Goal: Task Accomplishment & Management: Use online tool/utility

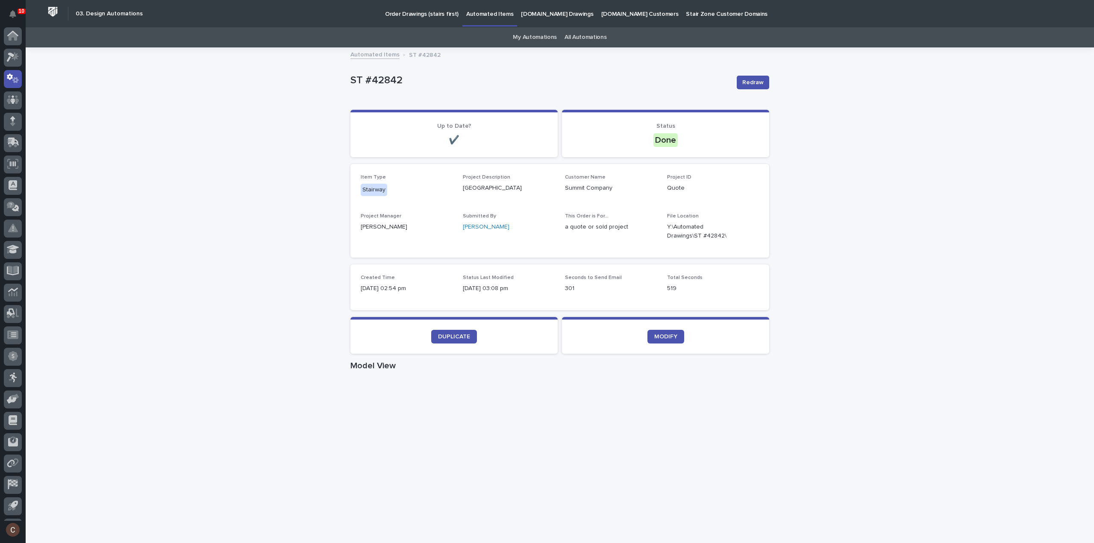
scroll to position [19, 0]
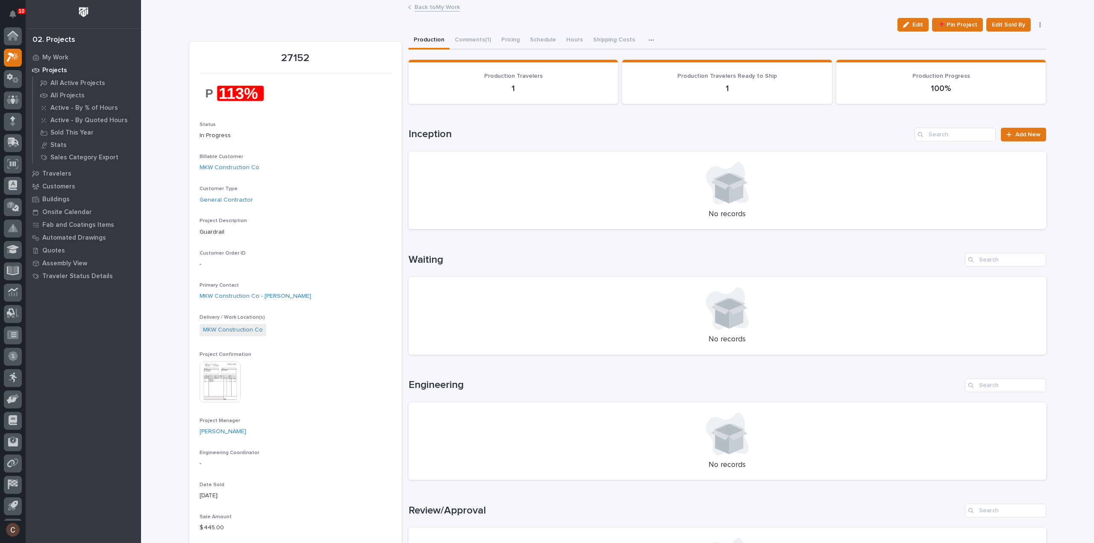
scroll to position [19, 0]
click at [59, 72] on p "Projects" at bounding box center [54, 71] width 25 height 8
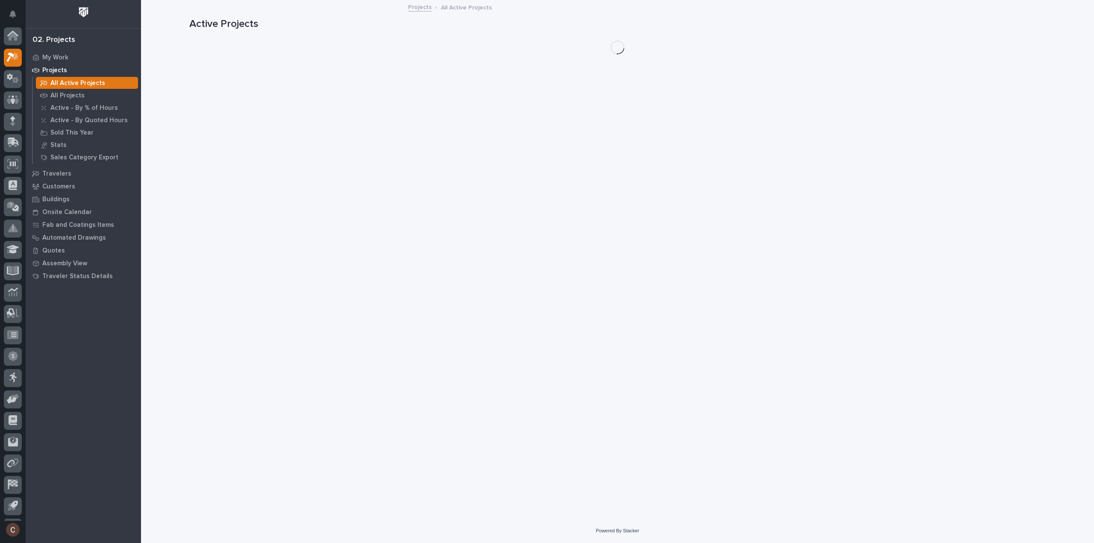
scroll to position [19, 0]
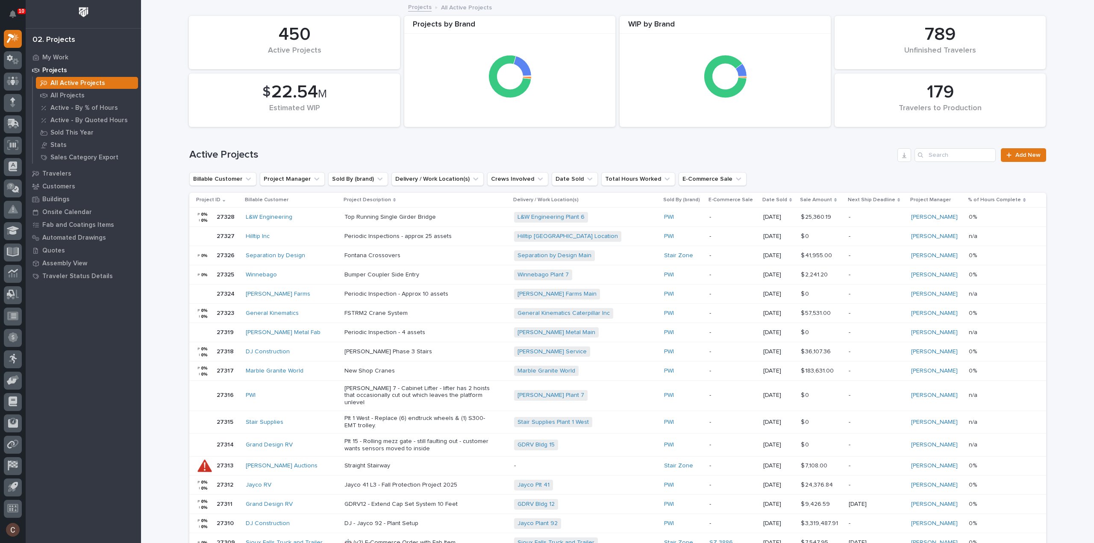
click at [57, 69] on p "Projects" at bounding box center [54, 71] width 25 height 8
click at [64, 54] on p "My Work" at bounding box center [55, 58] width 26 height 8
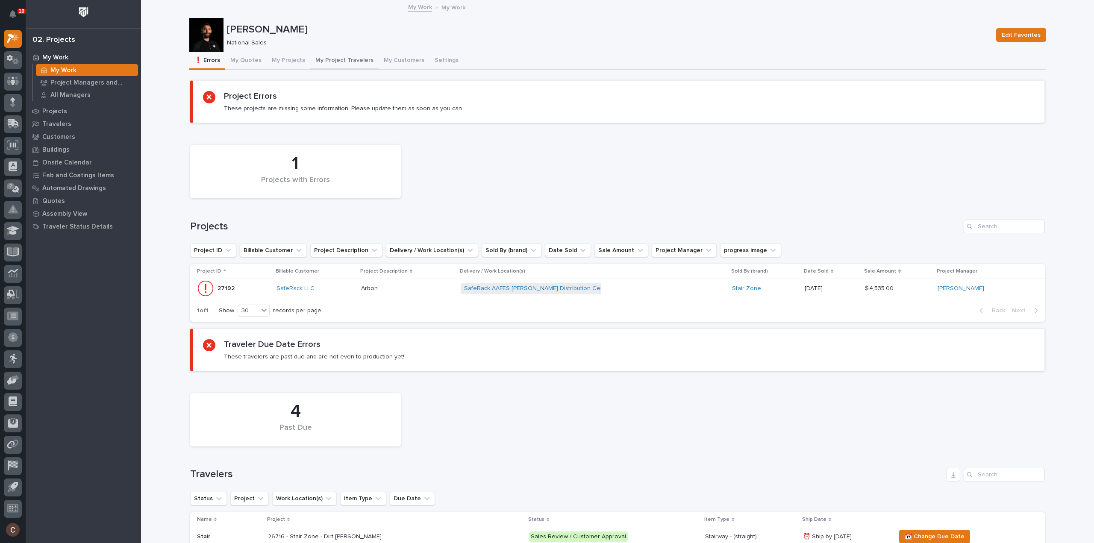
click at [331, 59] on button "My Project Travelers" at bounding box center [344, 61] width 68 height 18
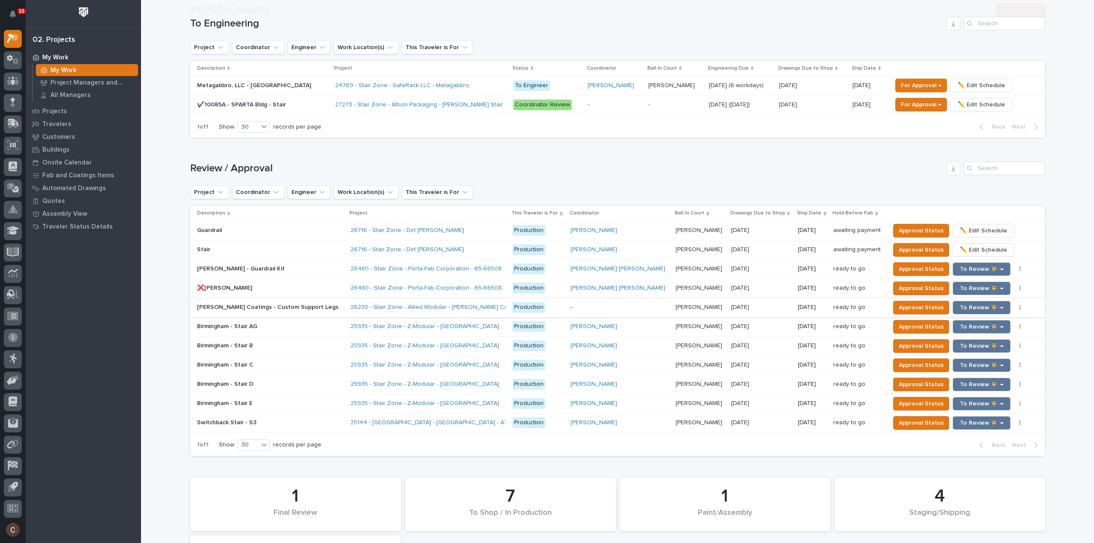
scroll to position [427, 0]
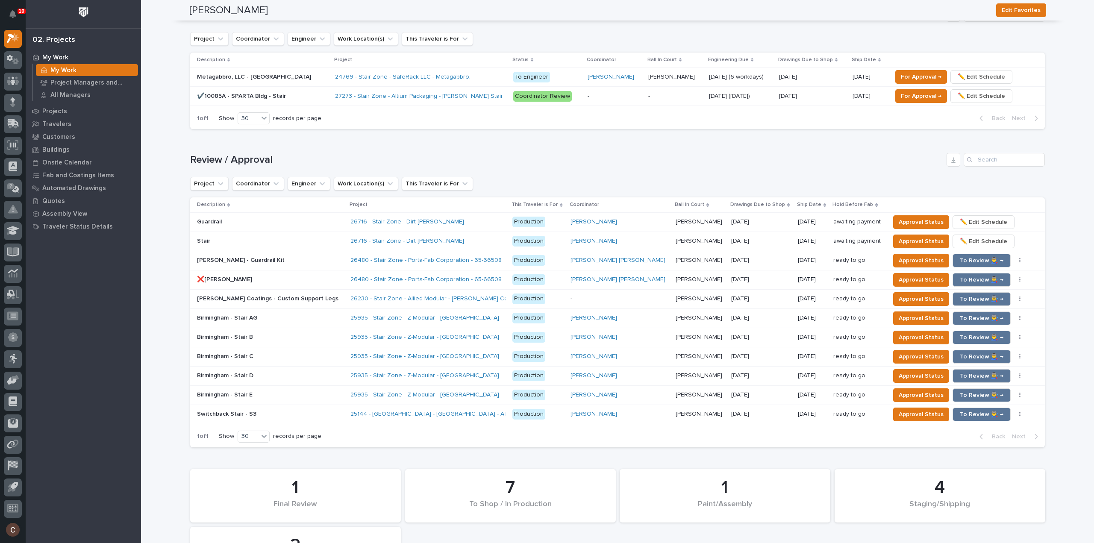
click at [557, 225] on p "Production" at bounding box center [538, 222] width 51 height 11
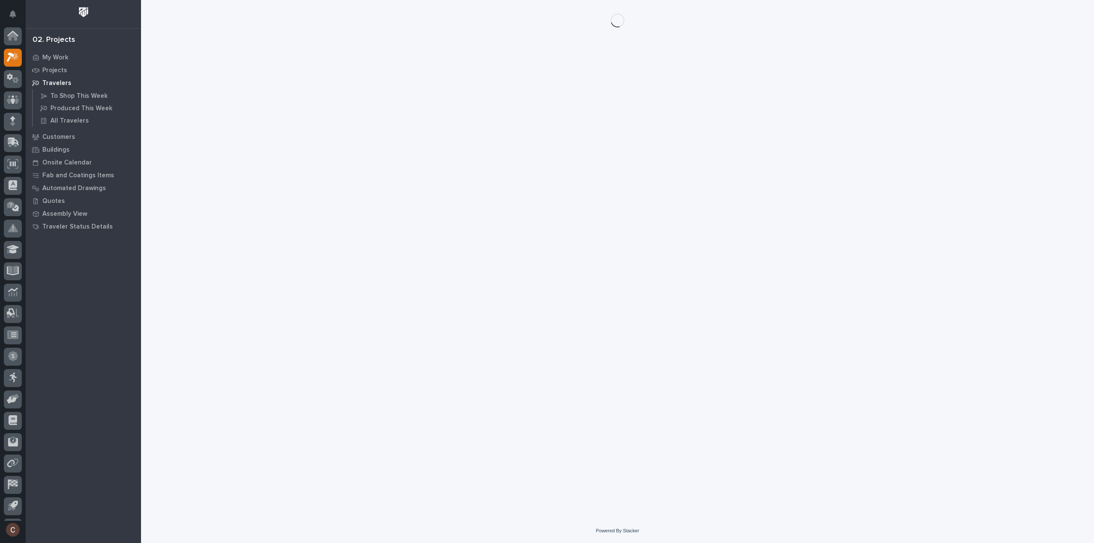
scroll to position [19, 0]
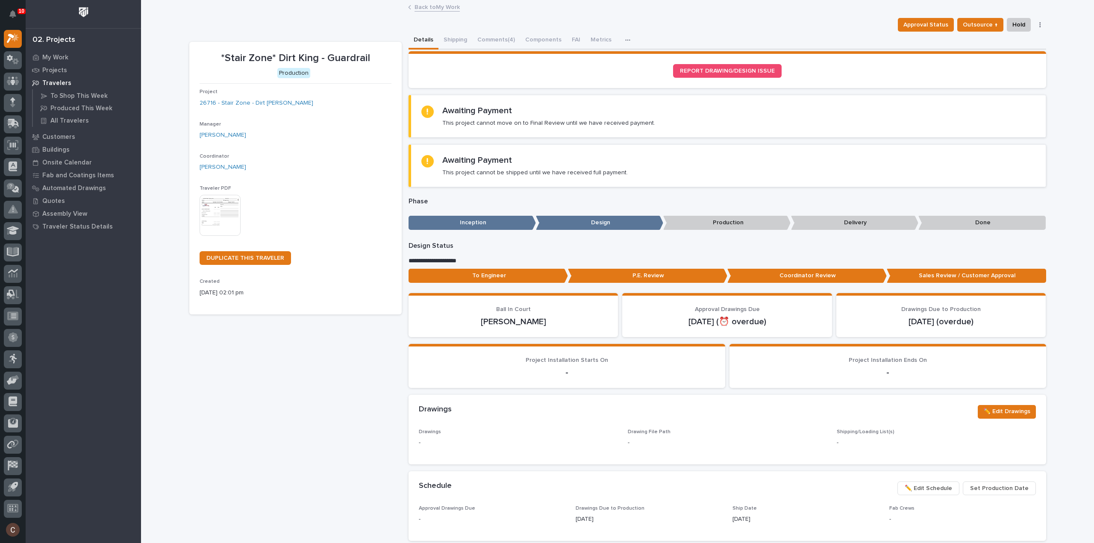
click at [1038, 24] on button "button" at bounding box center [1040, 25] width 12 height 6
click at [861, 27] on div "Approval Status Outsource ↑ Hold Cancel Change Traveler Type Regenerate PDF Gen…" at bounding box center [617, 25] width 857 height 14
click at [433, 11] on link "Back to My Work" at bounding box center [437, 7] width 45 height 10
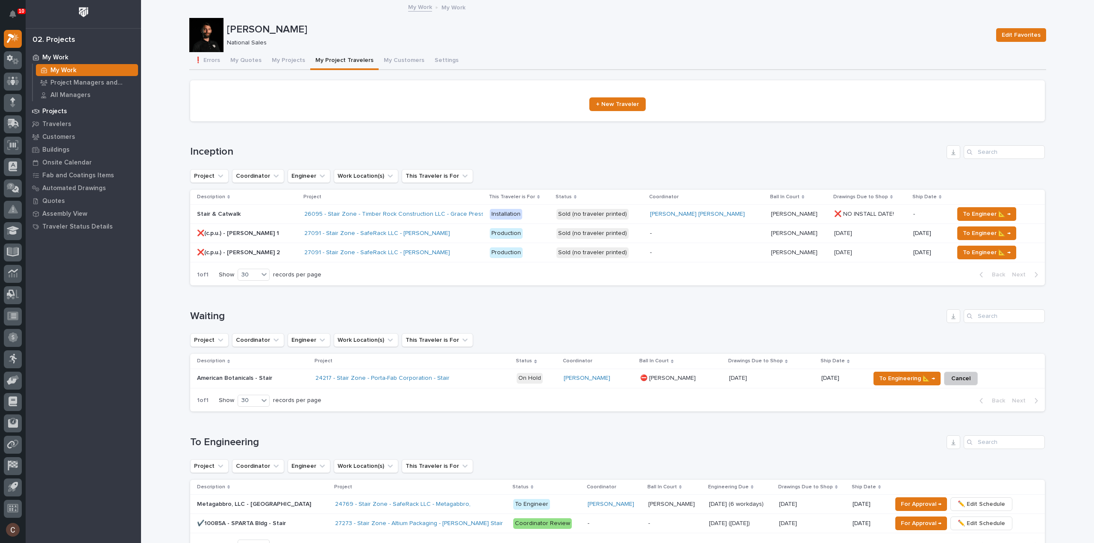
click at [50, 109] on p "Projects" at bounding box center [54, 112] width 25 height 8
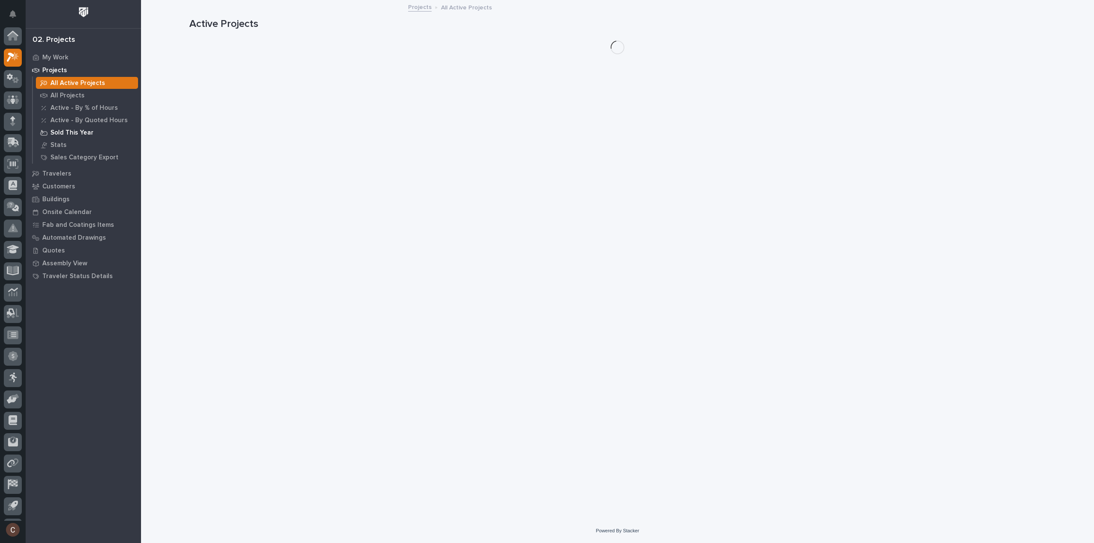
scroll to position [19, 0]
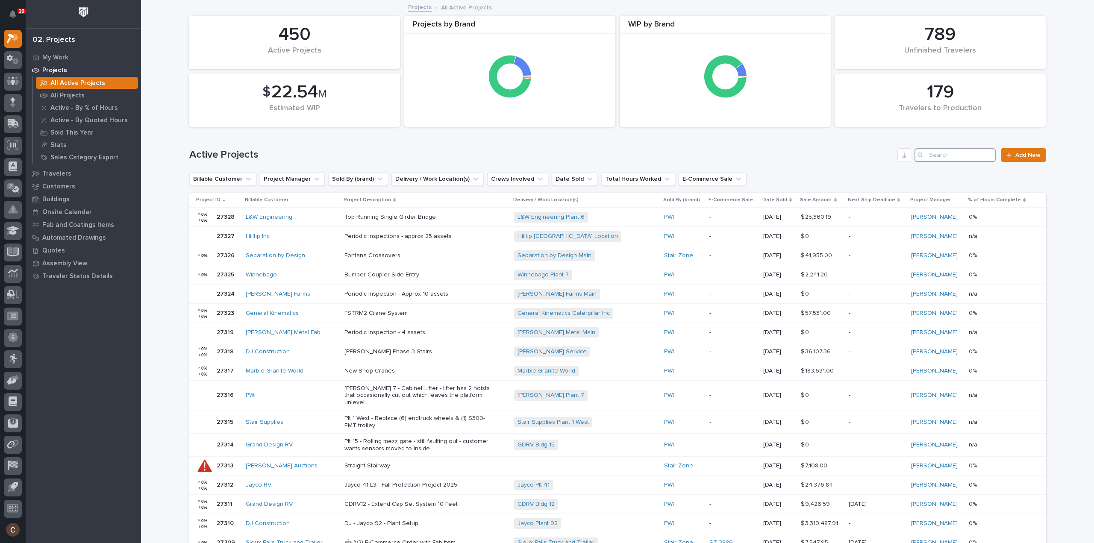
click at [953, 153] on input "Search" at bounding box center [955, 155] width 81 height 14
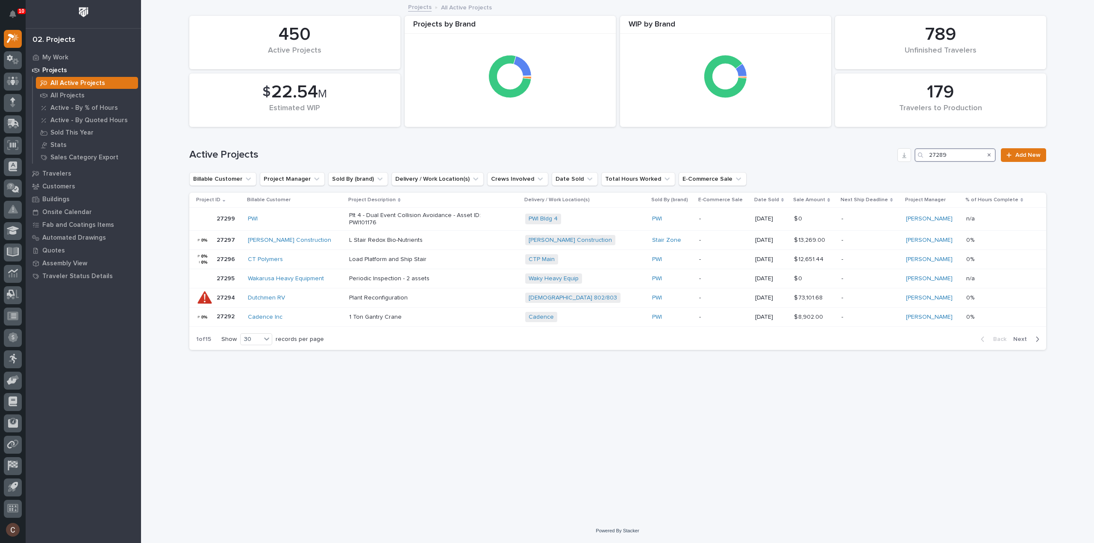
type input "27289"
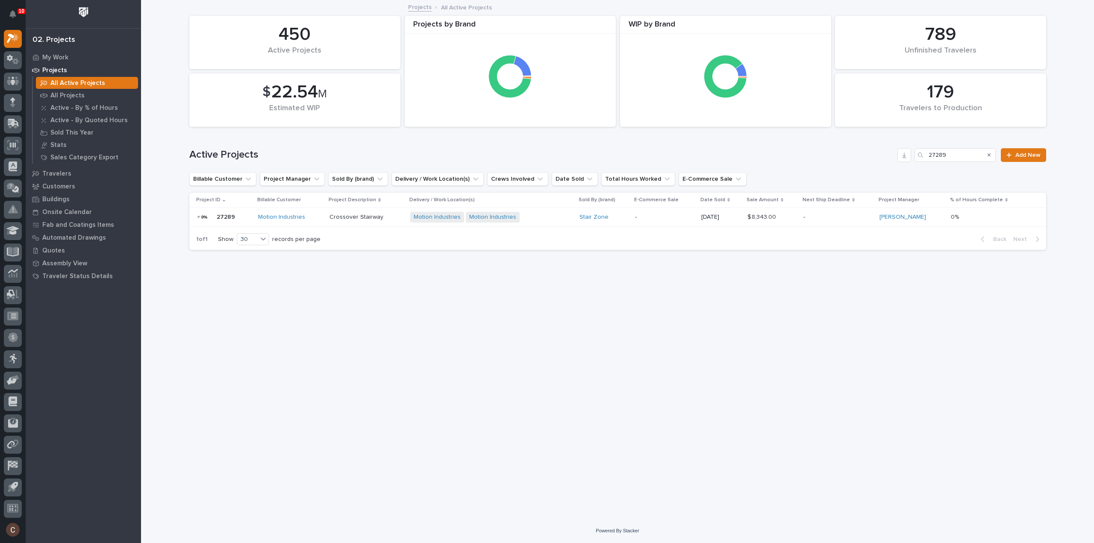
click at [566, 216] on div "Motion Industries Motion Industries + 0" at bounding box center [491, 218] width 162 height 18
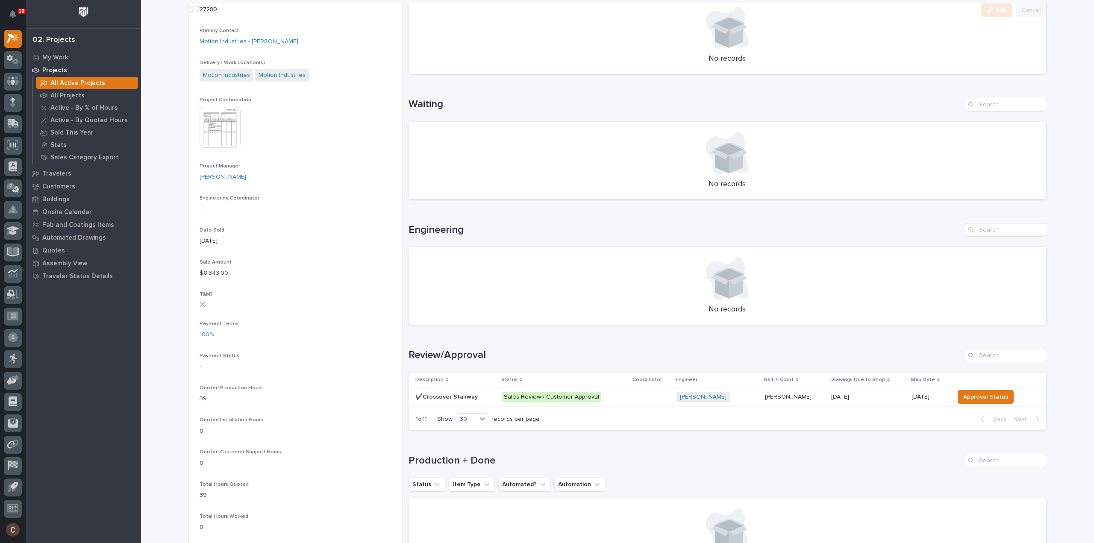
scroll to position [256, 0]
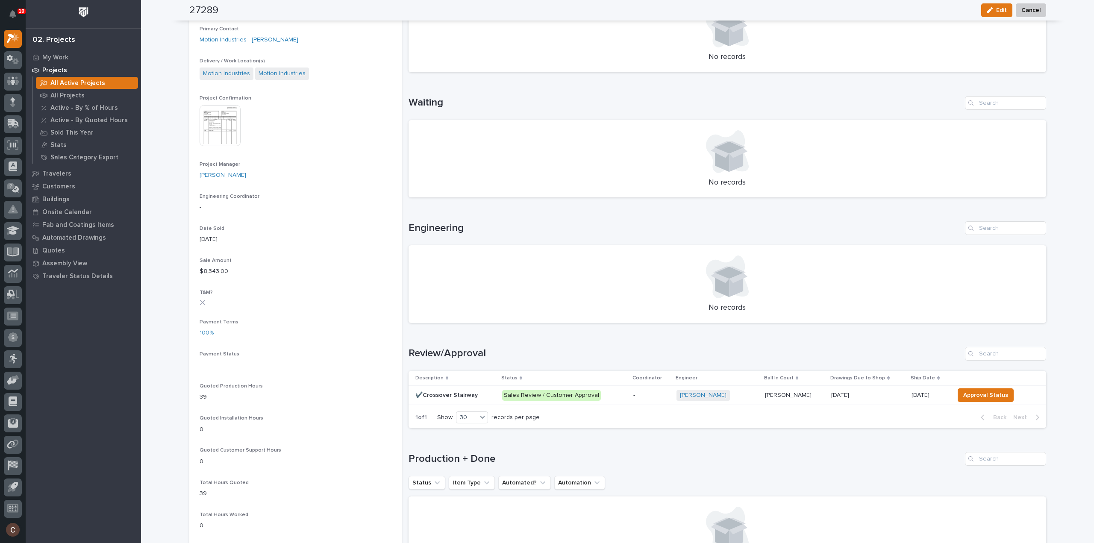
click at [611, 397] on p "Sales Review / Customer Approval" at bounding box center [564, 395] width 124 height 11
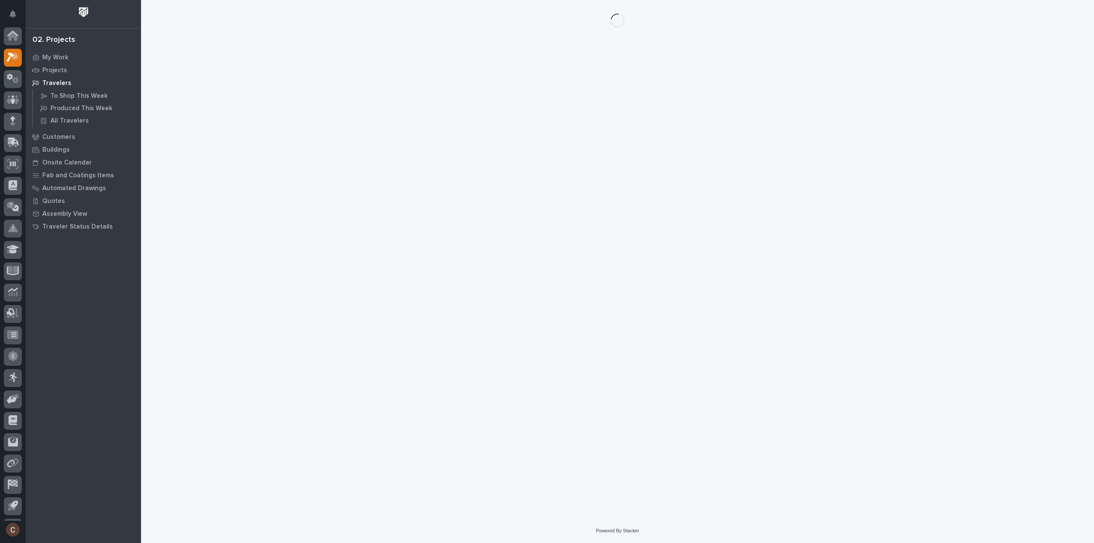
scroll to position [19, 0]
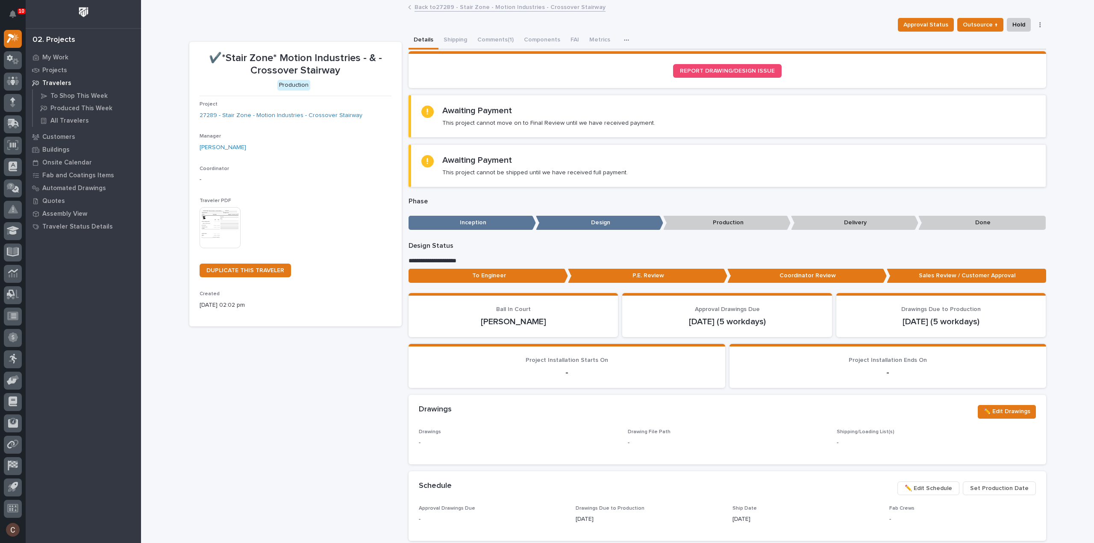
click at [460, 9] on link "Back to 27289 - Stair Zone - Motion Industries - Crossover Stairway" at bounding box center [510, 7] width 191 height 10
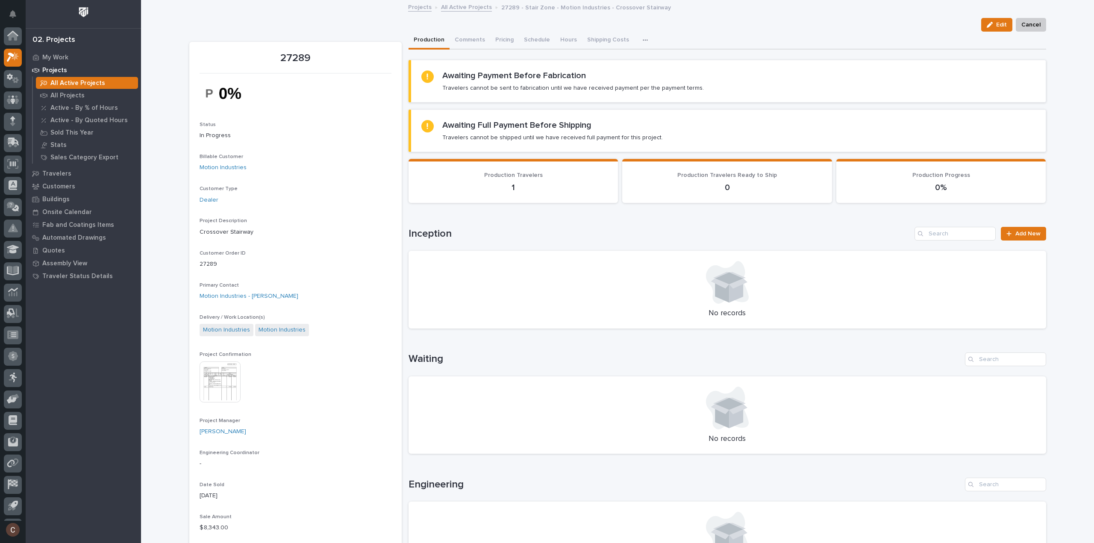
scroll to position [19, 0]
click at [459, 9] on link "All Active Projects" at bounding box center [466, 7] width 51 height 10
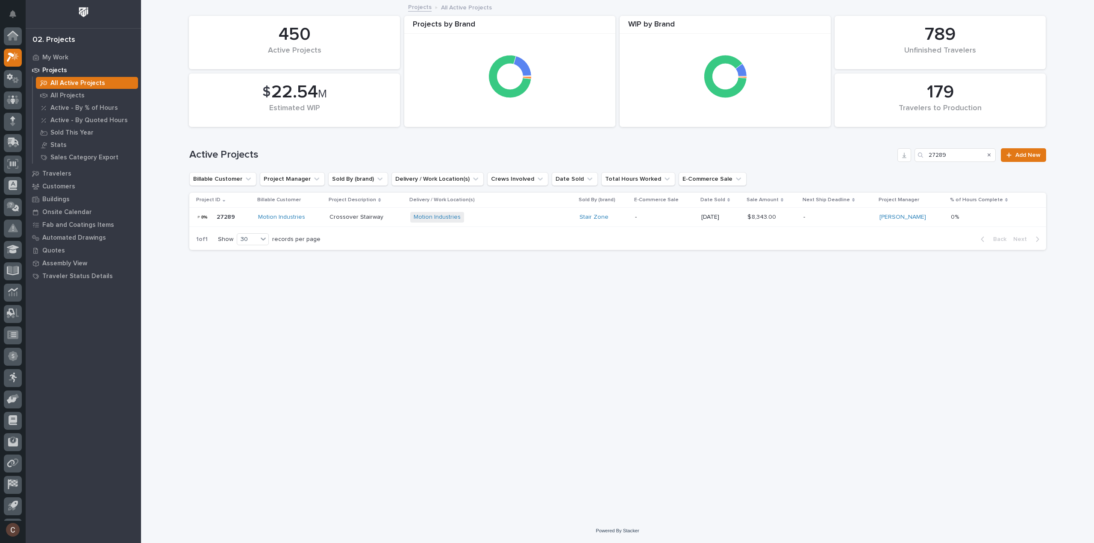
scroll to position [19, 0]
click at [957, 152] on input "27289" at bounding box center [955, 155] width 81 height 14
type input "27269"
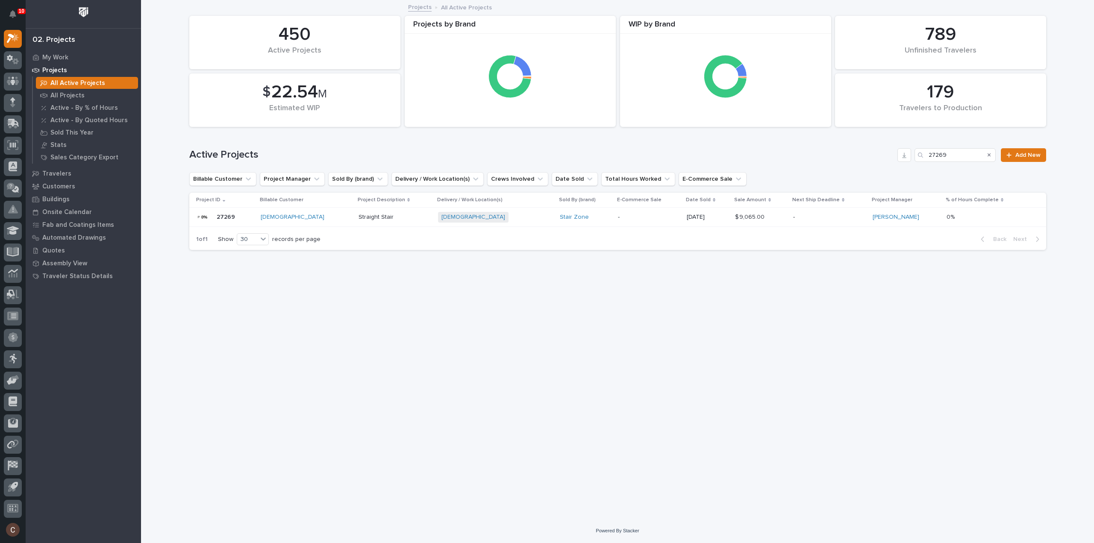
click at [541, 212] on div "Mount Calvary Baptist Church + 0" at bounding box center [495, 217] width 115 height 11
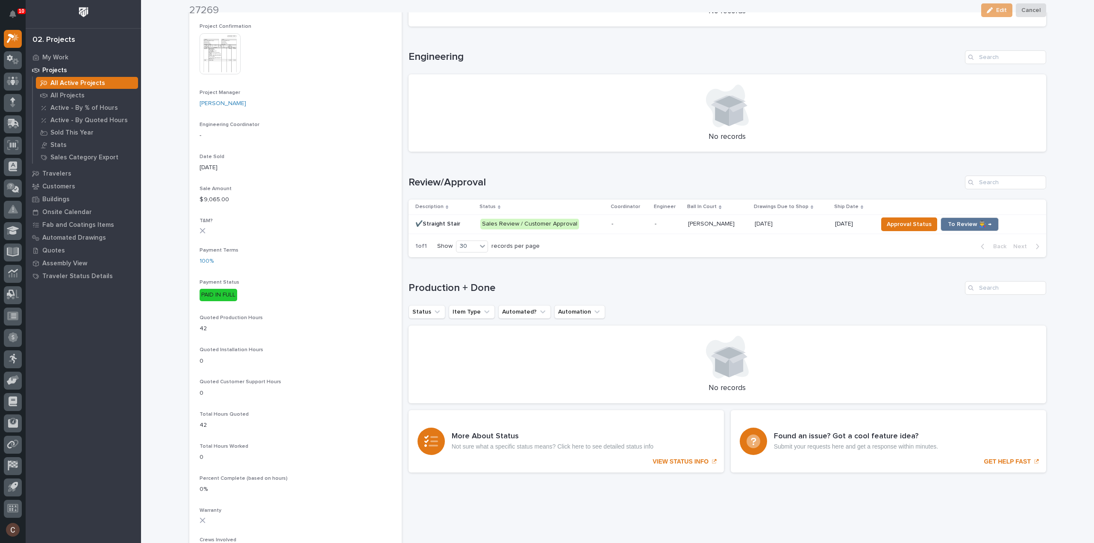
scroll to position [342, 0]
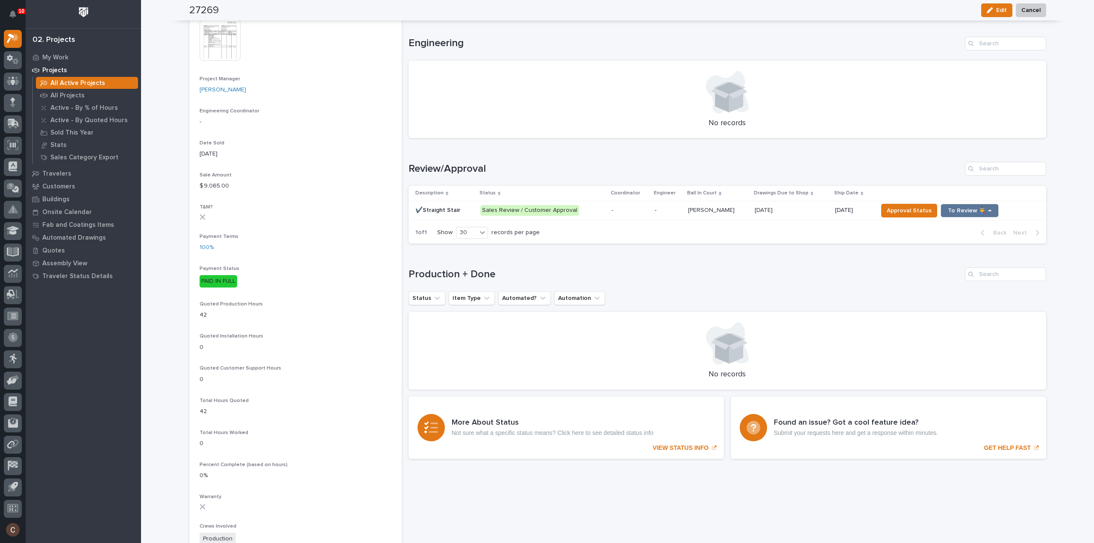
click at [1011, 209] on div "Approval Status To Review 👨‍🏭 →" at bounding box center [955, 211] width 155 height 14
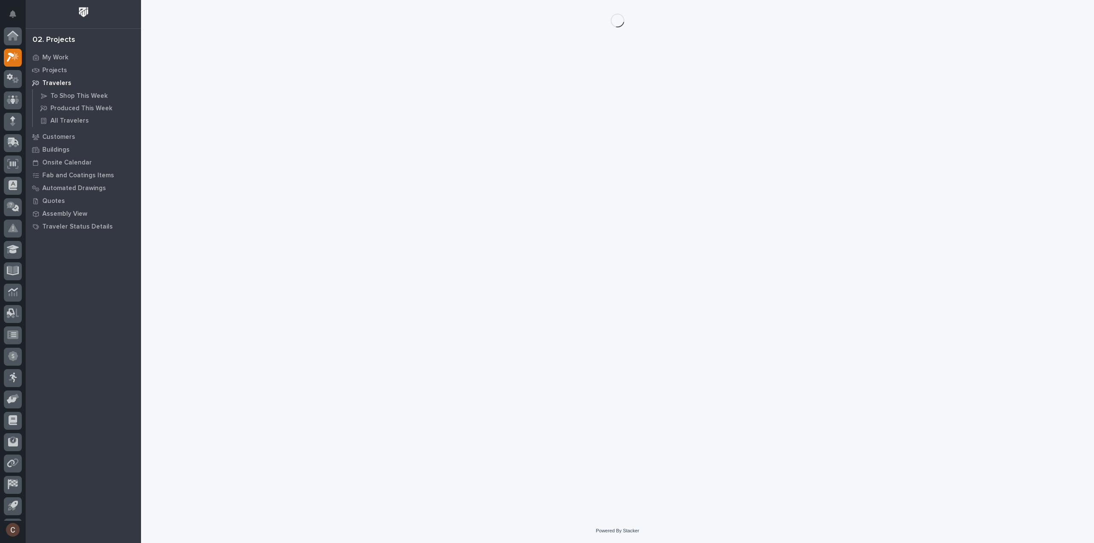
scroll to position [19, 0]
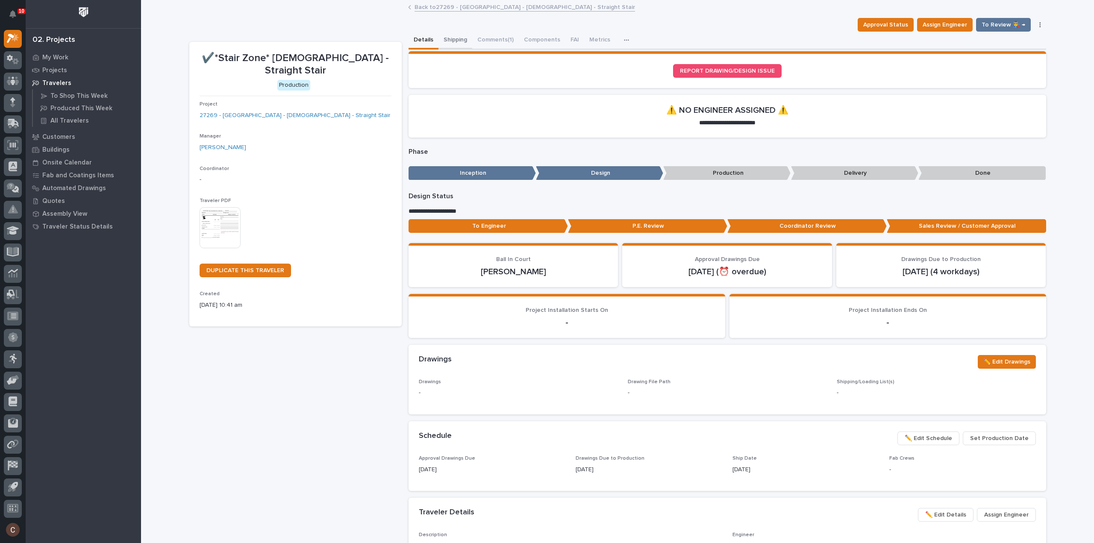
click at [443, 41] on button "Shipping" at bounding box center [456, 41] width 34 height 18
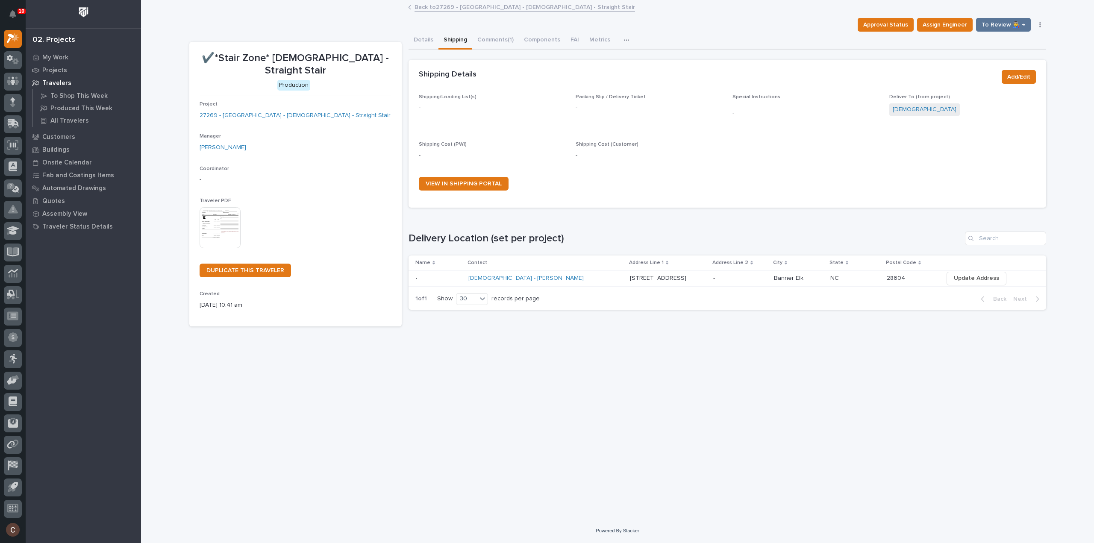
click at [723, 278] on p at bounding box center [740, 278] width 54 height 7
drag, startPoint x: 427, startPoint y: 41, endPoint x: 110, endPoint y: 99, distance: 321.5
click at [427, 41] on button "Details" at bounding box center [424, 41] width 30 height 18
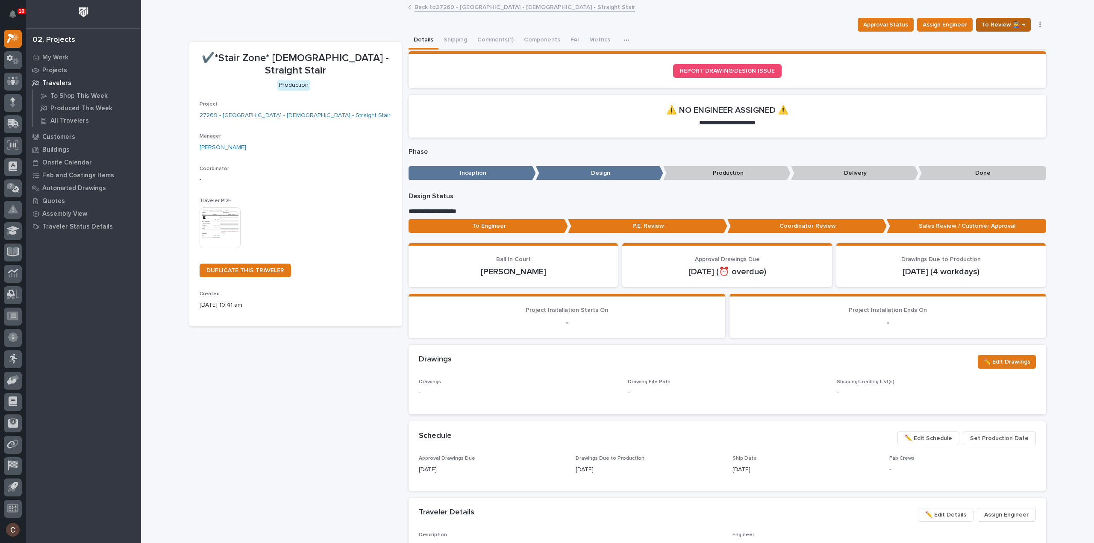
click at [1022, 26] on span "To Review 👨‍🏭 →" at bounding box center [1004, 25] width 44 height 10
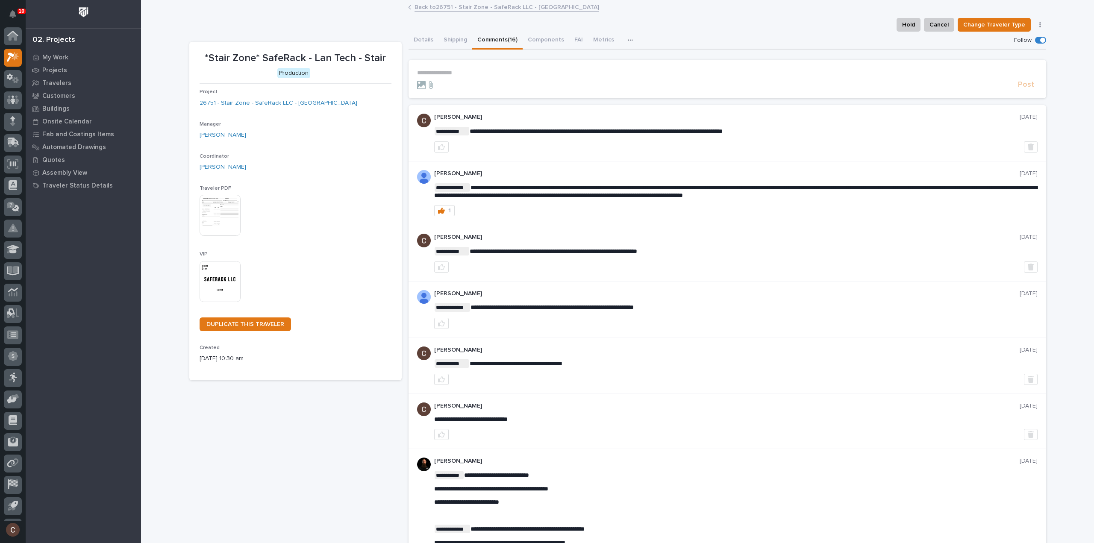
scroll to position [19, 0]
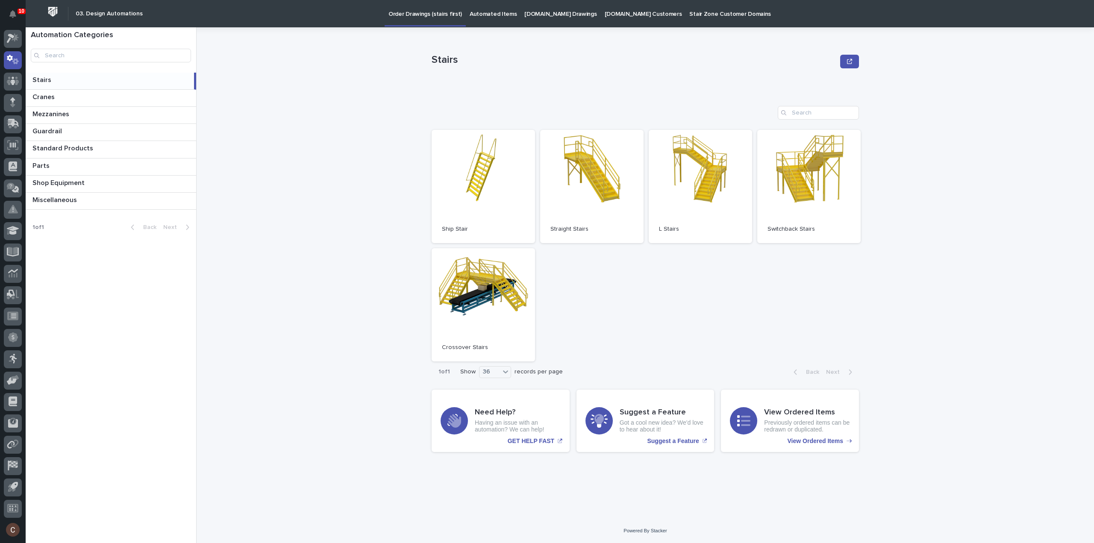
click at [486, 19] on link "Automated Items" at bounding box center [493, 13] width 55 height 27
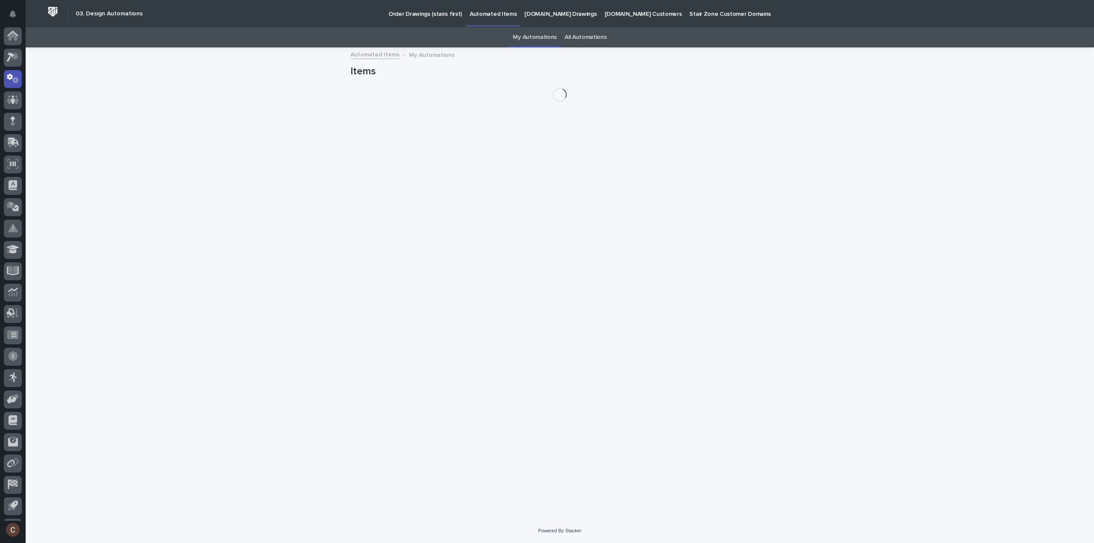
scroll to position [19, 0]
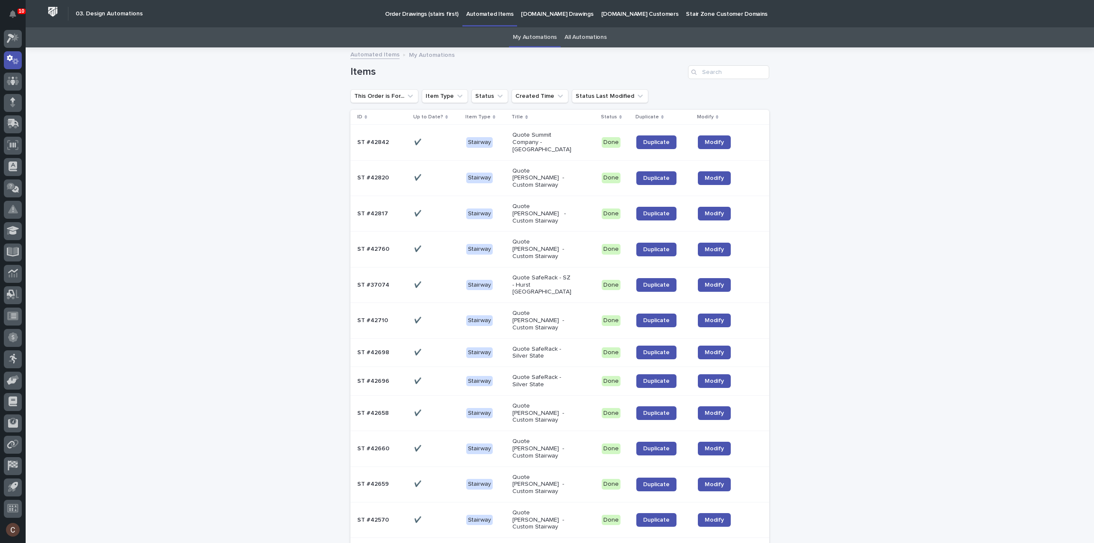
click at [591, 38] on link "All Automations" at bounding box center [586, 37] width 42 height 20
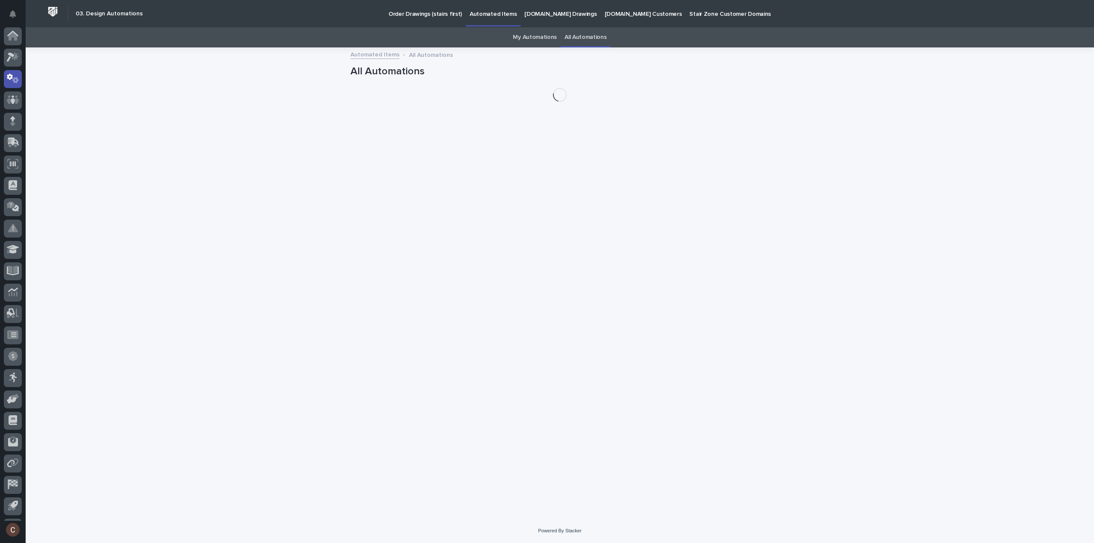
scroll to position [19, 0]
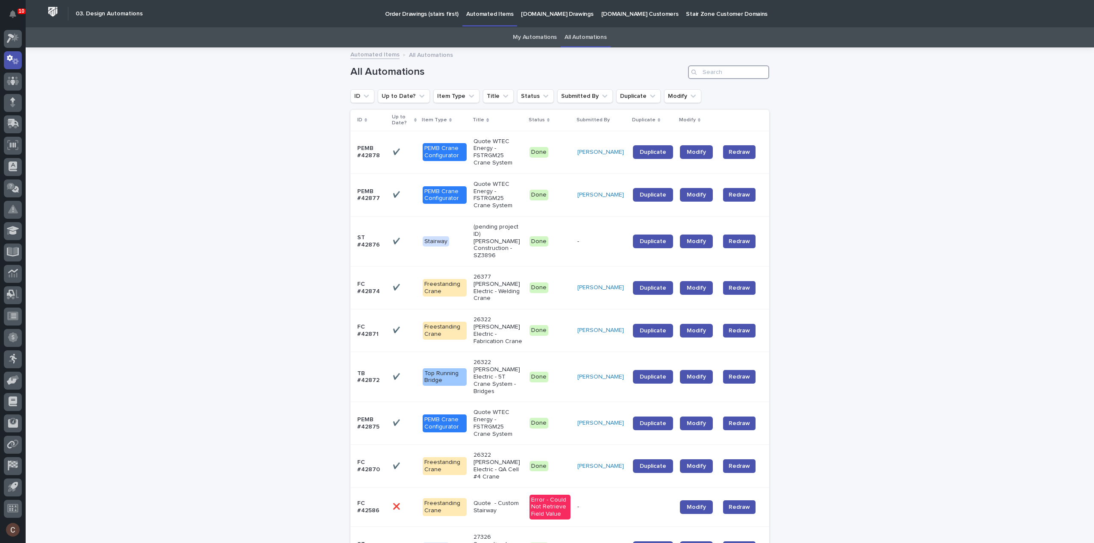
click at [733, 74] on input "Search" at bounding box center [728, 72] width 81 height 14
click at [712, 68] on input "Search" at bounding box center [728, 72] width 81 height 14
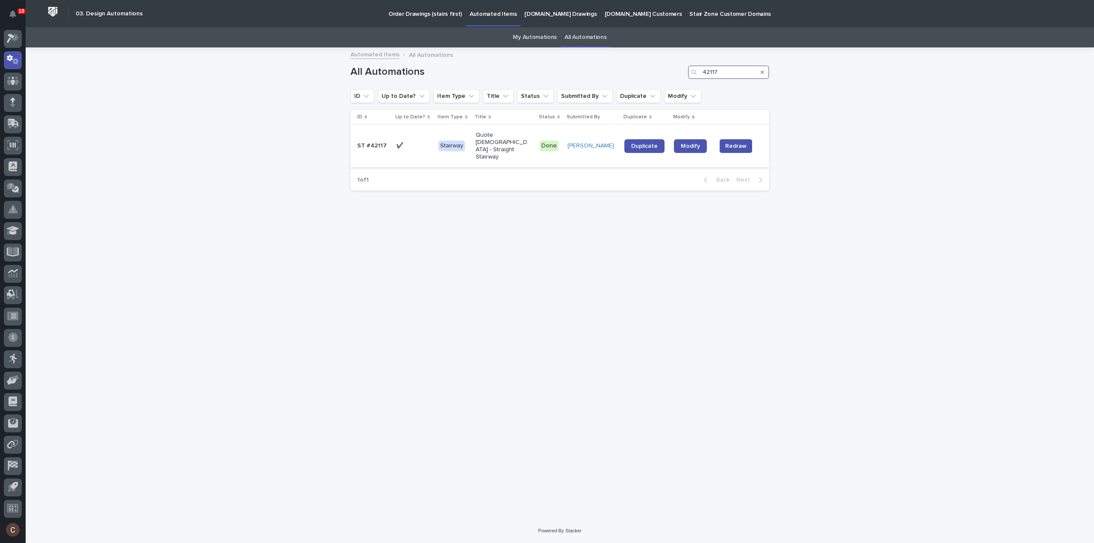
type input "42117"
click at [528, 154] on p "Quote [DEMOGRAPHIC_DATA] - Straight Stairway" at bounding box center [502, 146] width 53 height 29
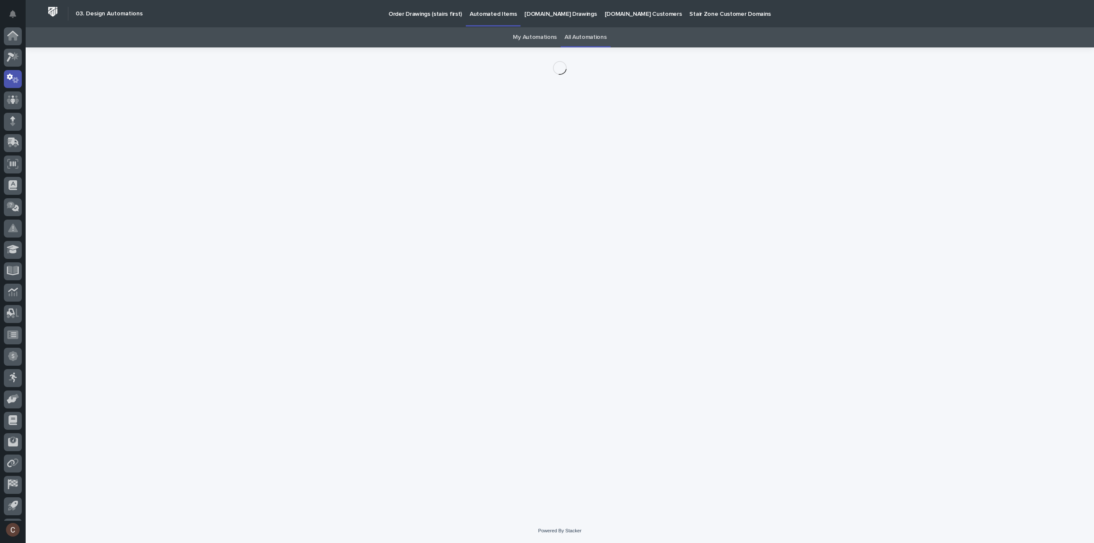
scroll to position [19, 0]
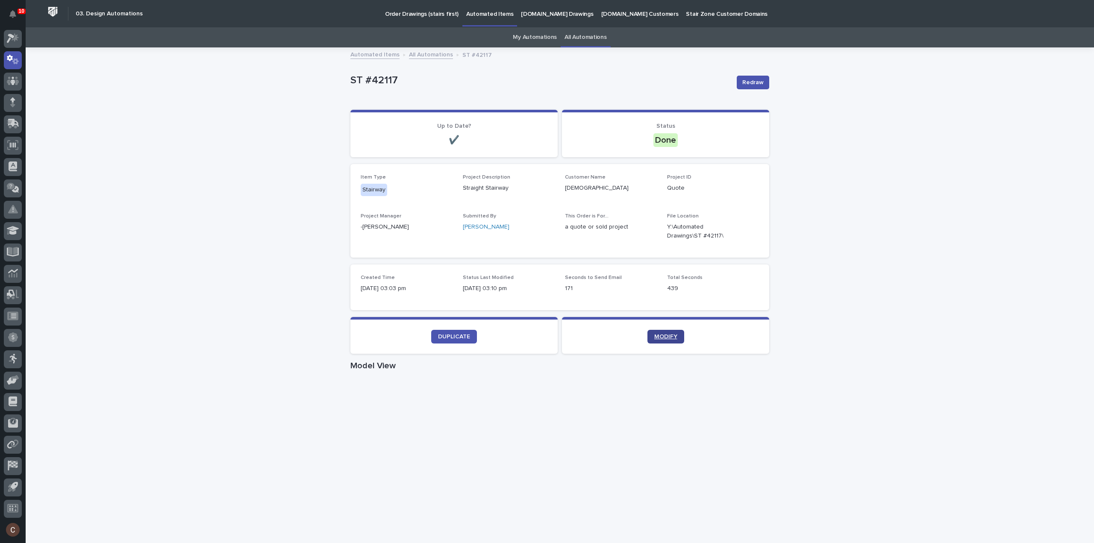
click at [671, 333] on link "MODIFY" at bounding box center [666, 337] width 37 height 14
